Goal: Transaction & Acquisition: Purchase product/service

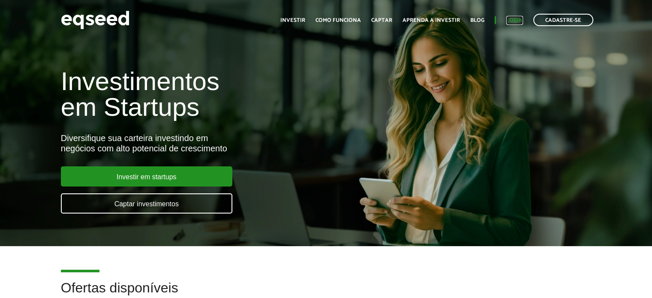
click at [519, 19] on link "Login" at bounding box center [514, 21] width 17 height 6
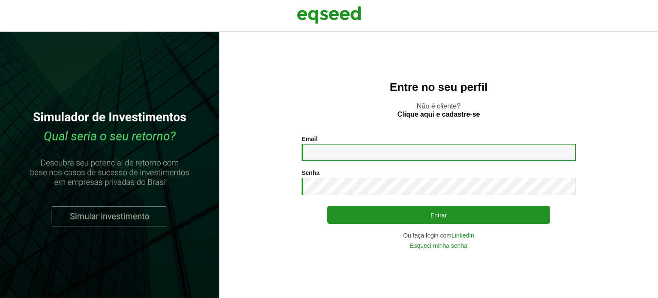
click at [361, 151] on input "Email *" at bounding box center [439, 152] width 274 height 17
type input "**********"
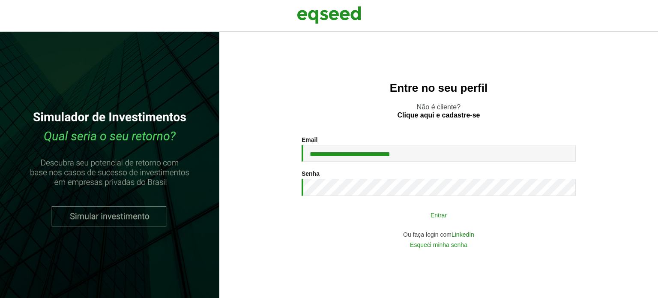
click at [383, 213] on button "Entrar" at bounding box center [439, 215] width 223 height 16
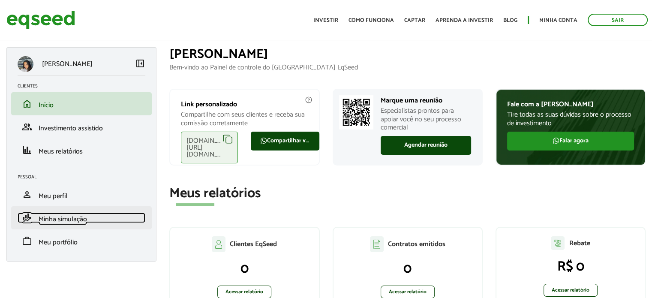
click at [77, 219] on span "Minha simulação" at bounding box center [63, 219] width 48 height 12
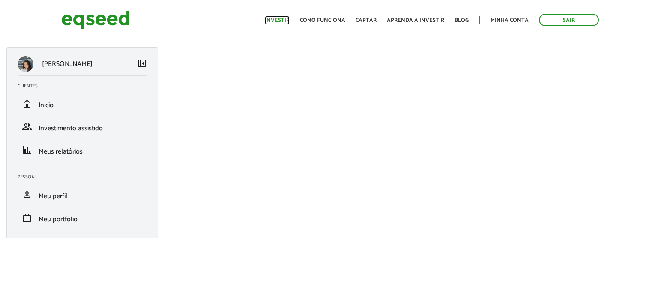
click at [287, 23] on link "Investir" at bounding box center [277, 21] width 25 height 6
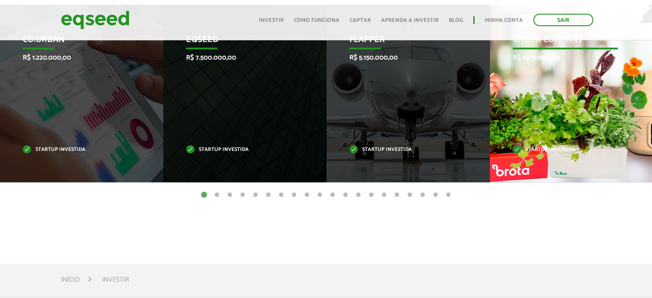
scroll to position [400, 0]
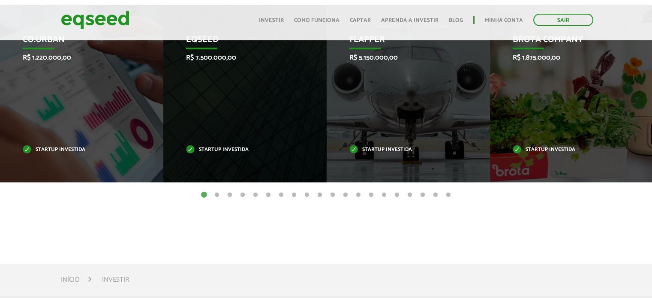
click at [217, 195] on button "2" at bounding box center [217, 195] width 9 height 9
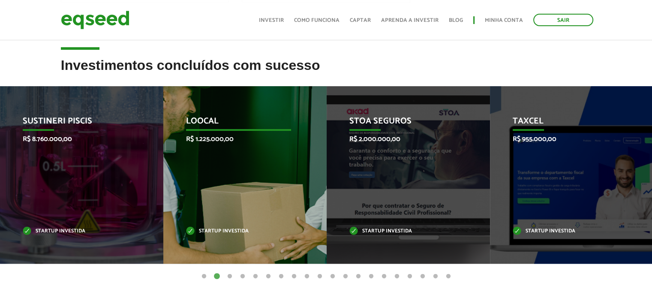
scroll to position [317, 0]
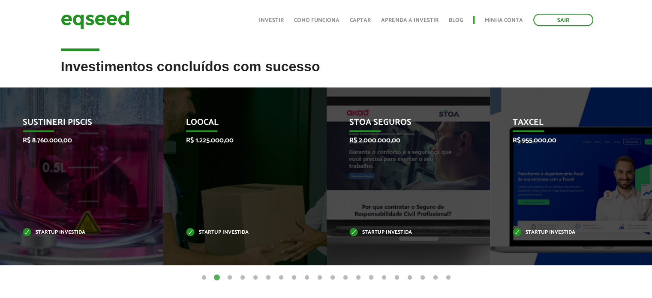
click at [203, 275] on button "1" at bounding box center [204, 277] width 9 height 9
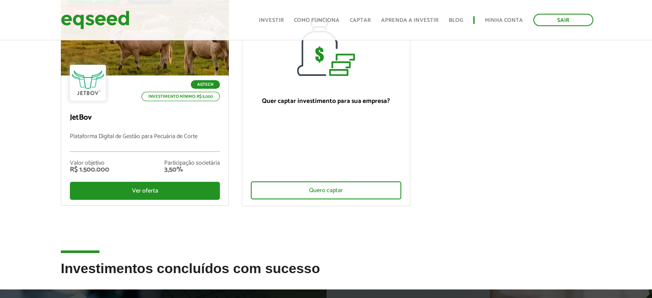
scroll to position [0, 0]
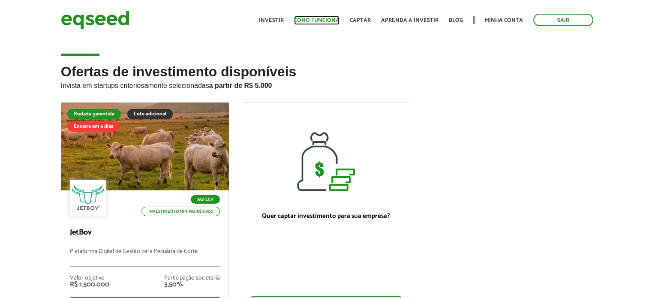
click at [322, 23] on link "Como funciona" at bounding box center [316, 21] width 45 height 6
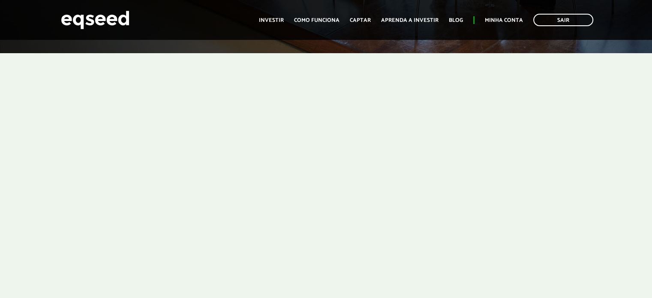
scroll to position [397, 0]
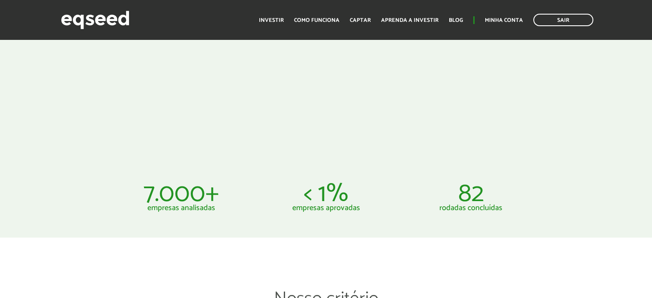
click at [414, 180] on article "7.000+ empresas analisadas < 1% empresas aprovadas 82 rodadas concluídas" at bounding box center [326, 198] width 652 height 80
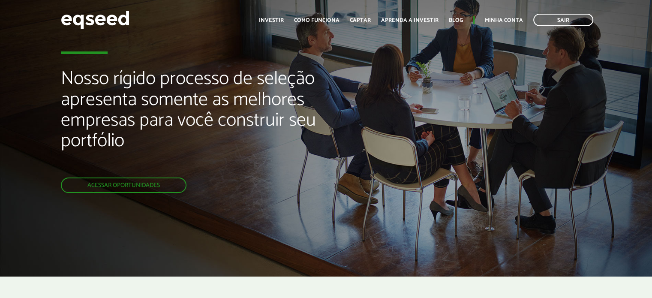
scroll to position [0, 0]
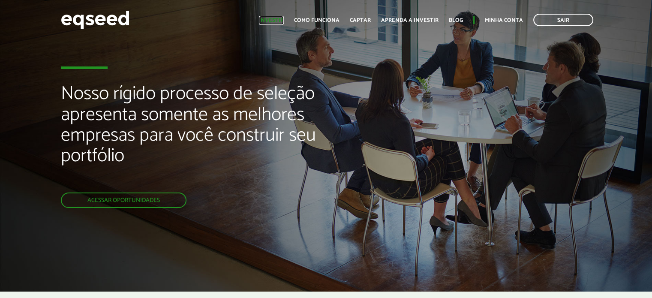
click at [267, 18] on link "Investir" at bounding box center [271, 21] width 25 height 6
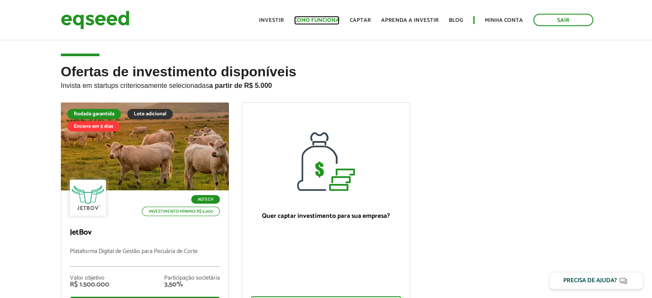
click at [329, 21] on link "Como funciona" at bounding box center [316, 21] width 45 height 6
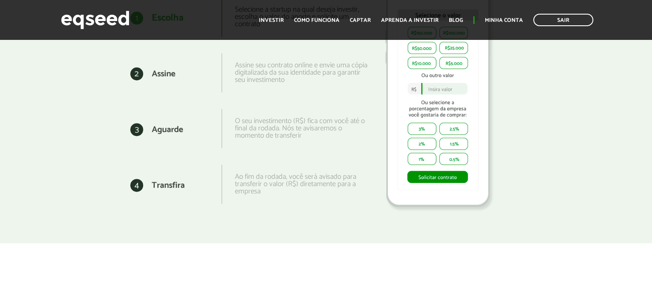
scroll to position [935, 0]
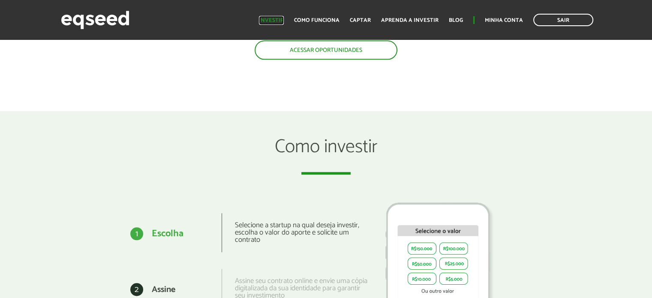
click at [282, 21] on link "Investir" at bounding box center [271, 21] width 25 height 6
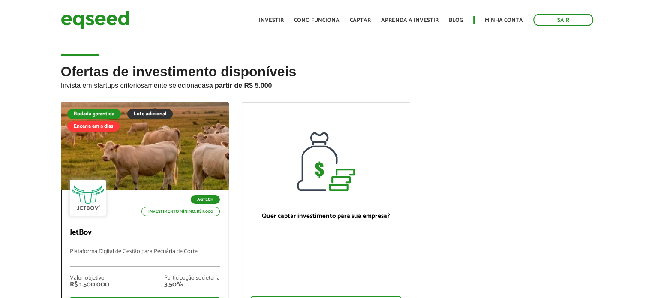
click at [100, 208] on div at bounding box center [88, 198] width 36 height 36
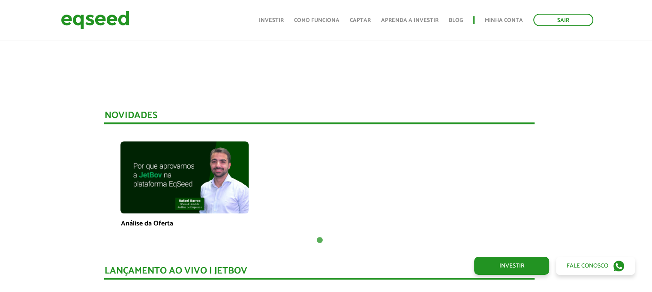
scroll to position [552, 6]
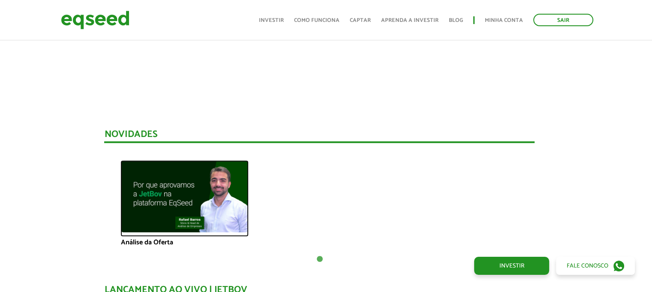
click at [176, 213] on img at bounding box center [184, 196] width 128 height 72
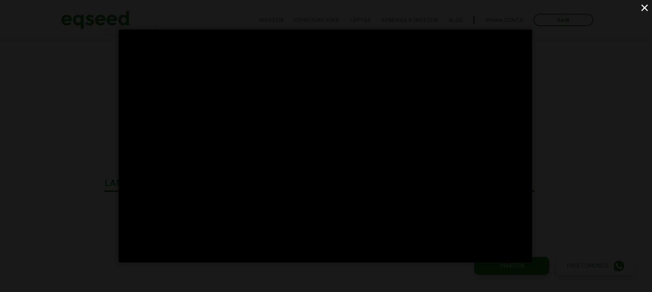
scroll to position [686, 6]
click at [574, 114] on div "×" at bounding box center [326, 146] width 652 height 292
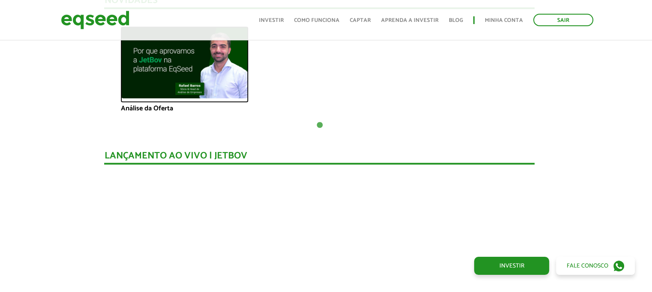
click at [184, 80] on img at bounding box center [184, 62] width 128 height 72
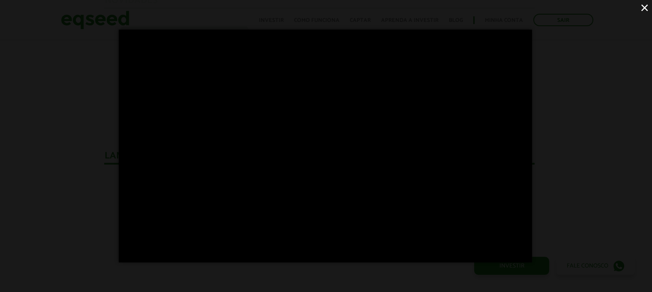
click at [644, 8] on button "×" at bounding box center [644, 7] width 15 height 15
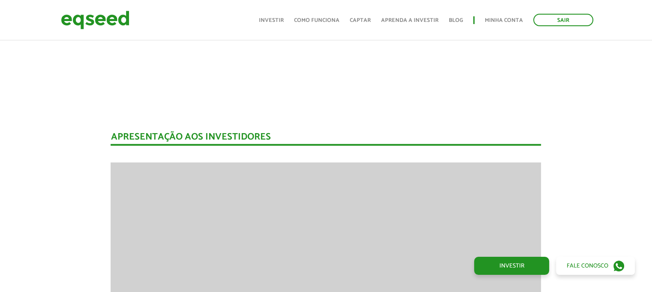
scroll to position [986, 0]
